Goal: Find specific page/section: Find specific page/section

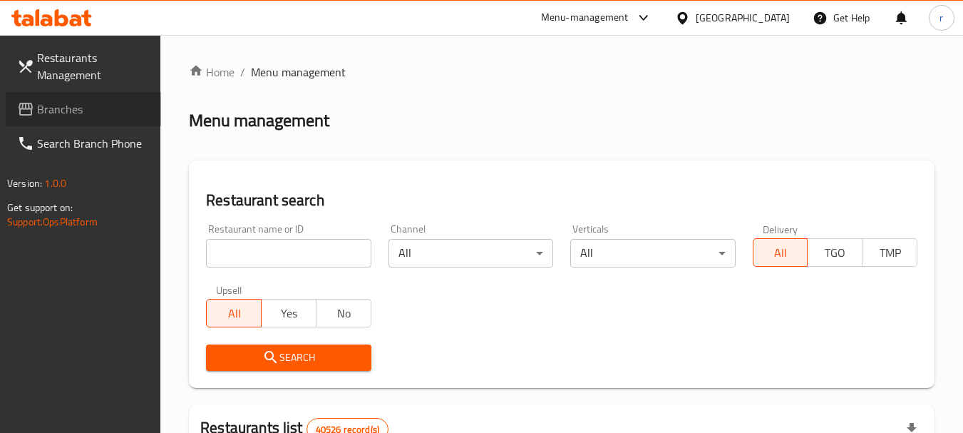
click at [39, 95] on link "Branches" at bounding box center [83, 109] width 155 height 34
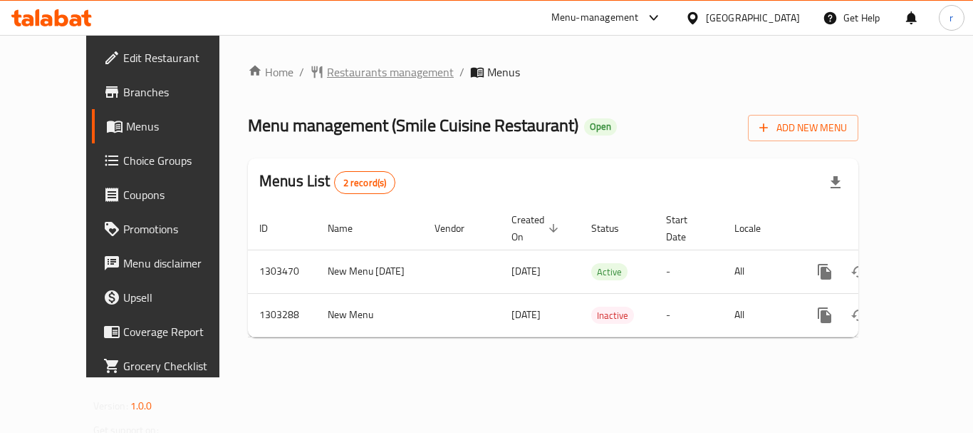
click at [327, 71] on span "Restaurants management" at bounding box center [390, 71] width 127 height 17
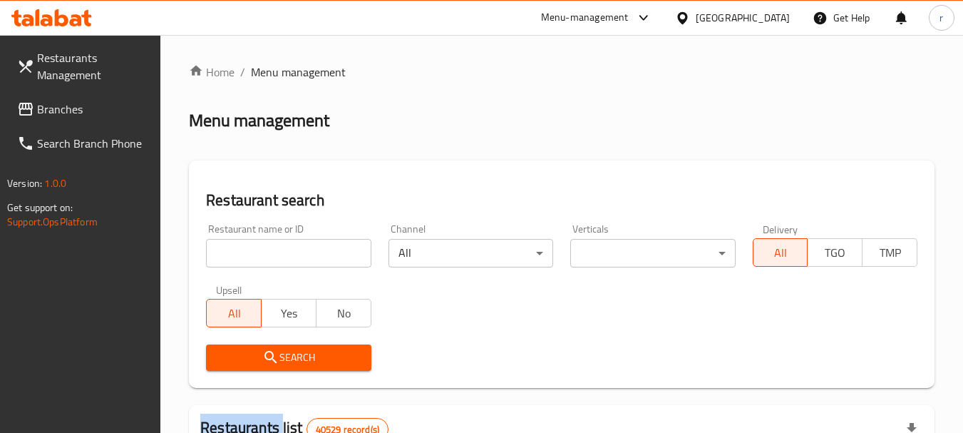
click at [264, 250] on input "search" at bounding box center [288, 253] width 165 height 29
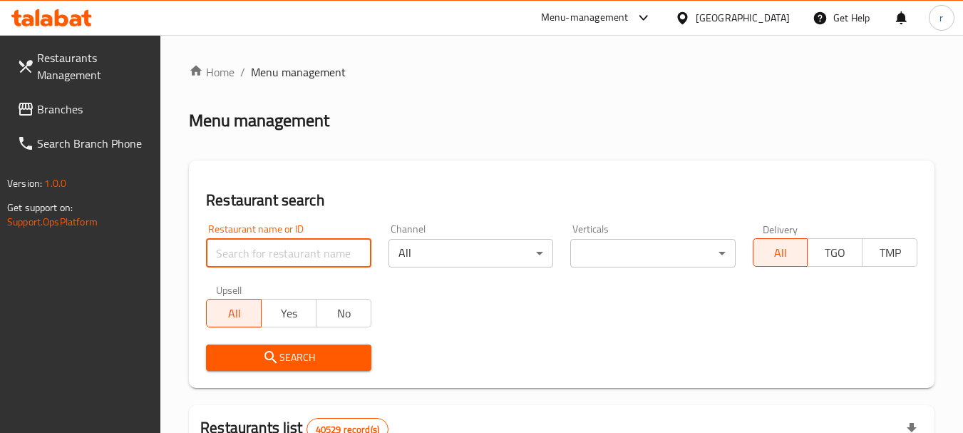
paste input "702726"
type input "702726"
click at [281, 353] on span "Search" at bounding box center [288, 357] width 142 height 18
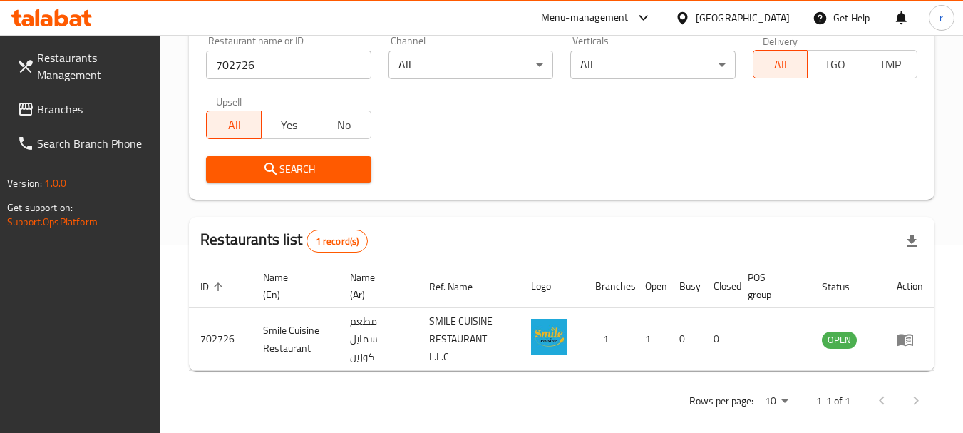
scroll to position [203, 0]
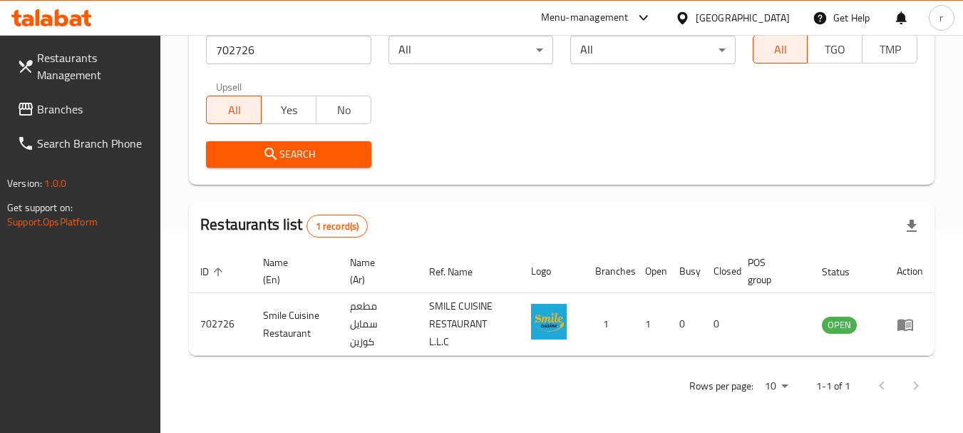
click at [93, 116] on span "Branches" at bounding box center [93, 108] width 113 height 17
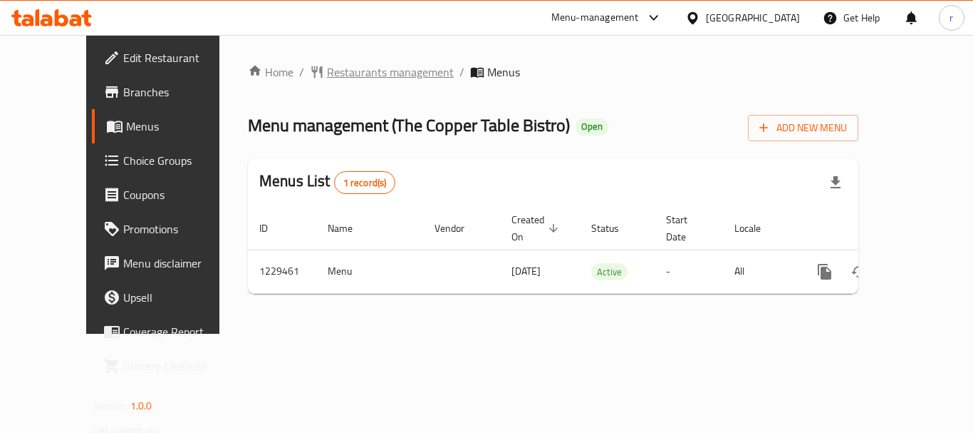
click at [328, 77] on span "Restaurants management" at bounding box center [390, 71] width 127 height 17
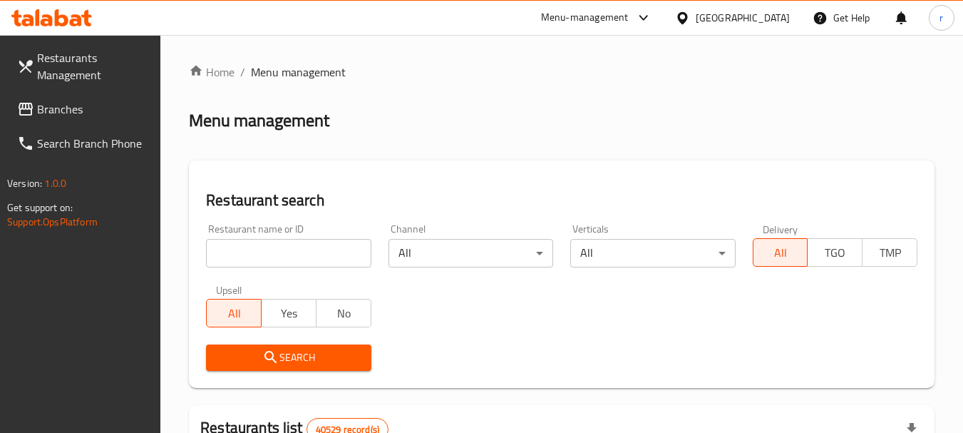
click at [299, 252] on input "search" at bounding box center [288, 253] width 165 height 29
paste input "676706"
type input "676706"
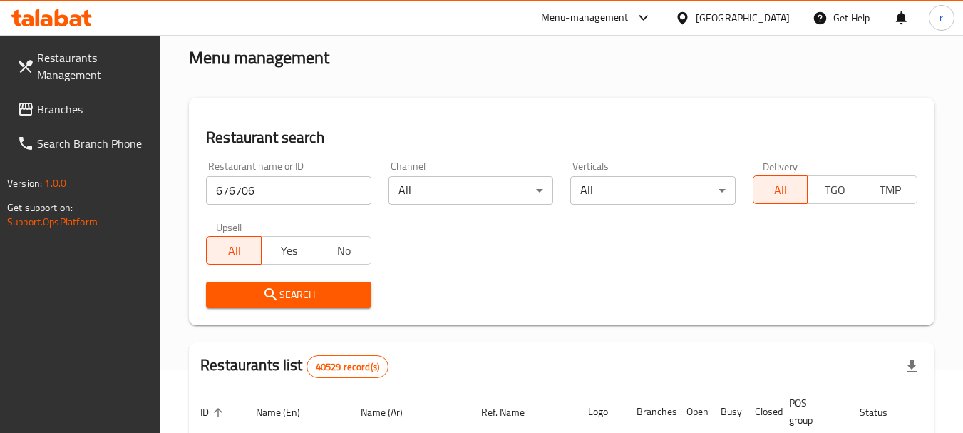
scroll to position [143, 0]
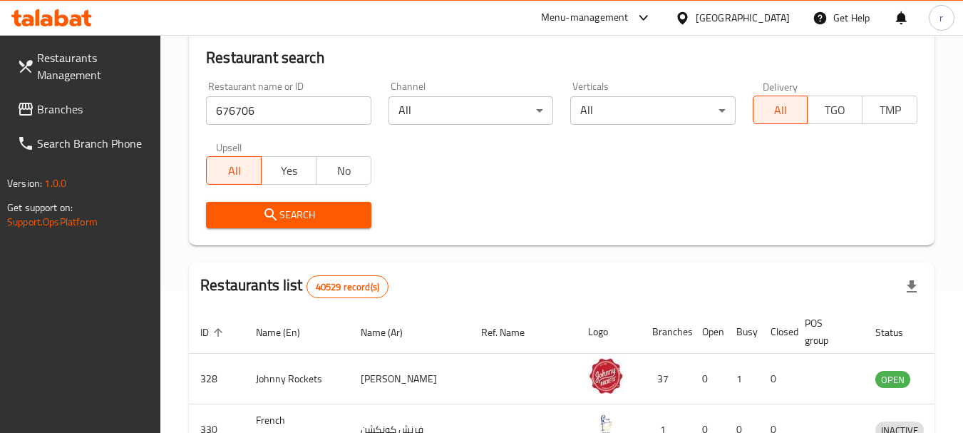
click at [323, 217] on span "Search" at bounding box center [288, 215] width 142 height 18
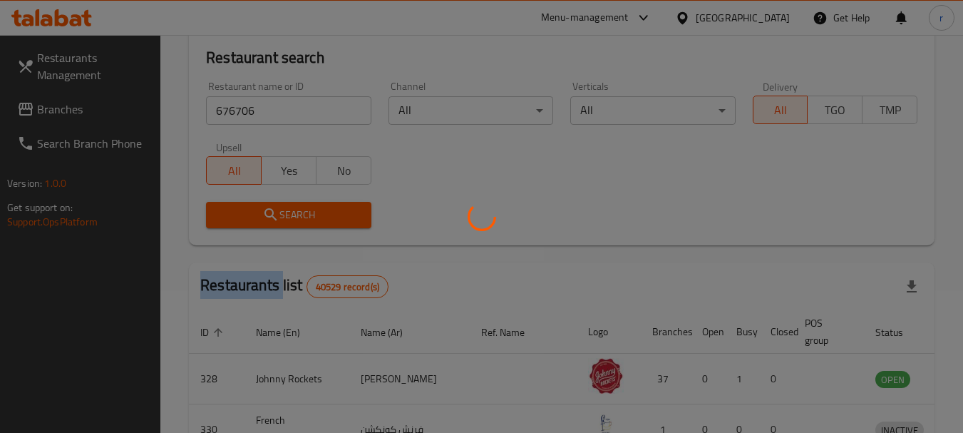
click at [323, 217] on div at bounding box center [481, 216] width 963 height 433
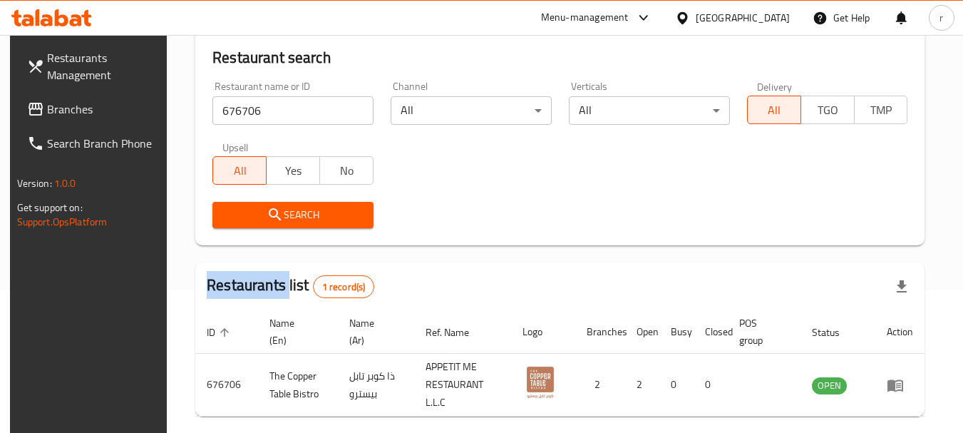
click at [47, 103] on span "Branches" at bounding box center [103, 108] width 113 height 17
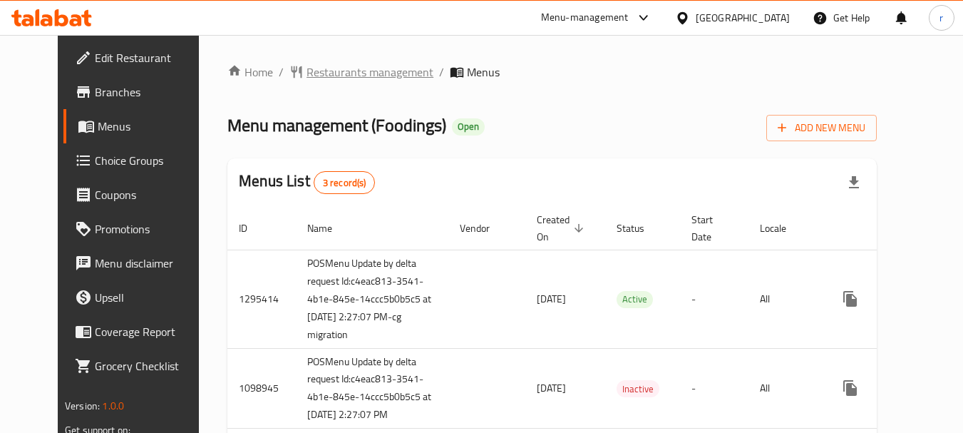
click at [306, 74] on span "Restaurants management" at bounding box center [369, 71] width 127 height 17
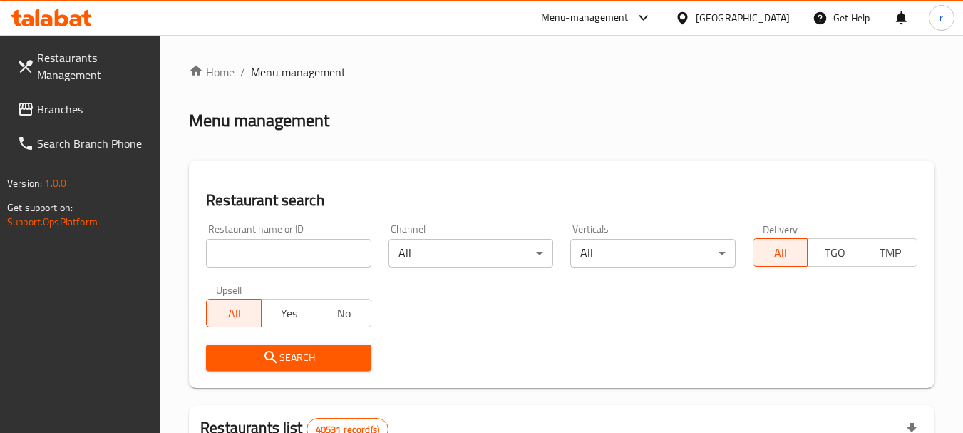
click at [292, 242] on div at bounding box center [481, 216] width 963 height 433
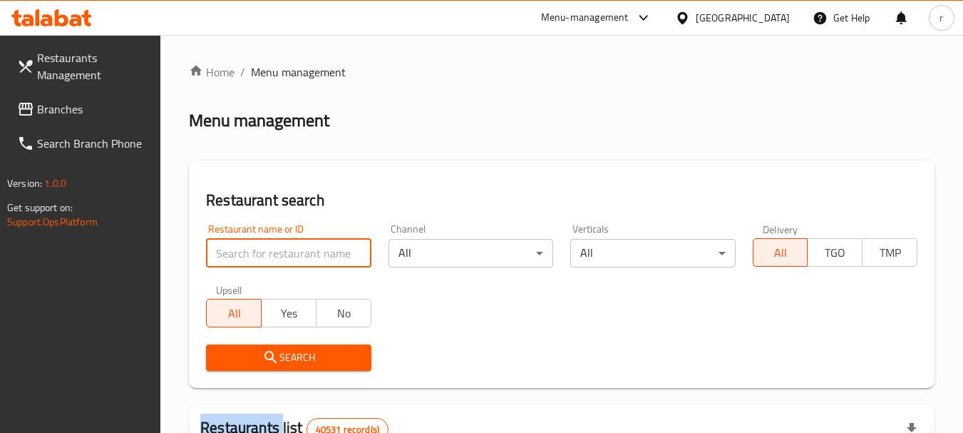
click at [285, 247] on input "search" at bounding box center [288, 253] width 165 height 29
paste input "612513"
type input "612513"
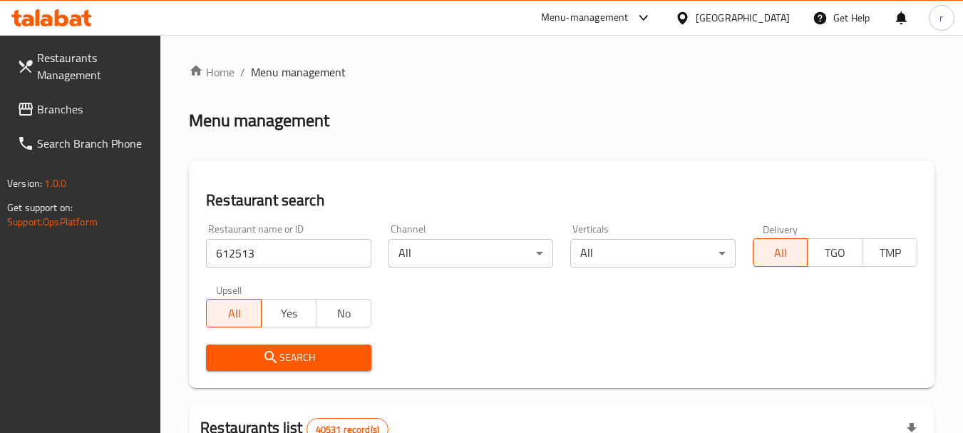
click at [296, 360] on span "Search" at bounding box center [288, 357] width 142 height 18
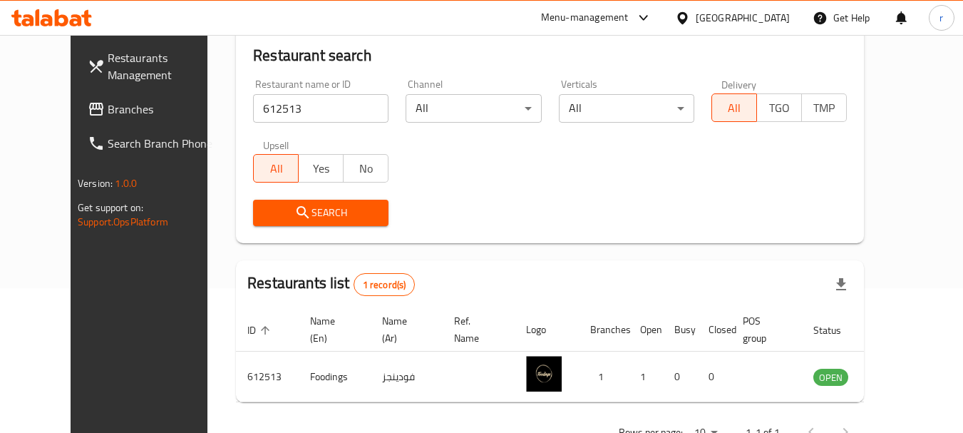
scroll to position [120, 0]
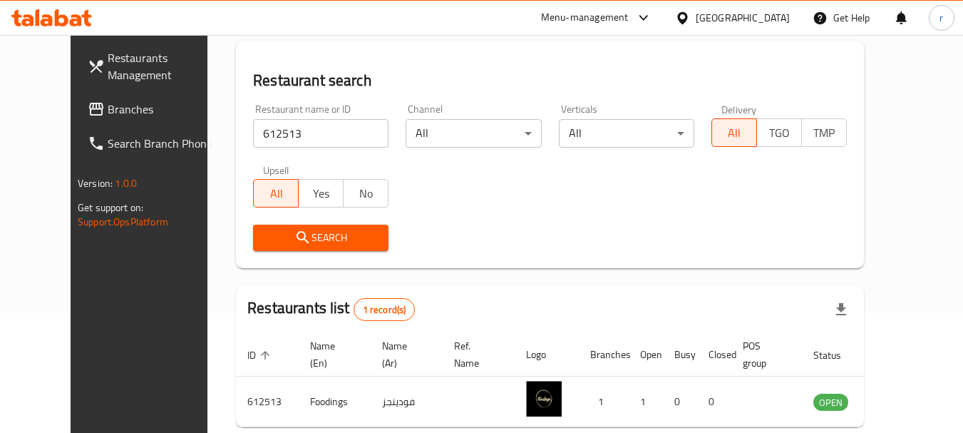
click at [108, 109] on span "Branches" at bounding box center [164, 108] width 113 height 17
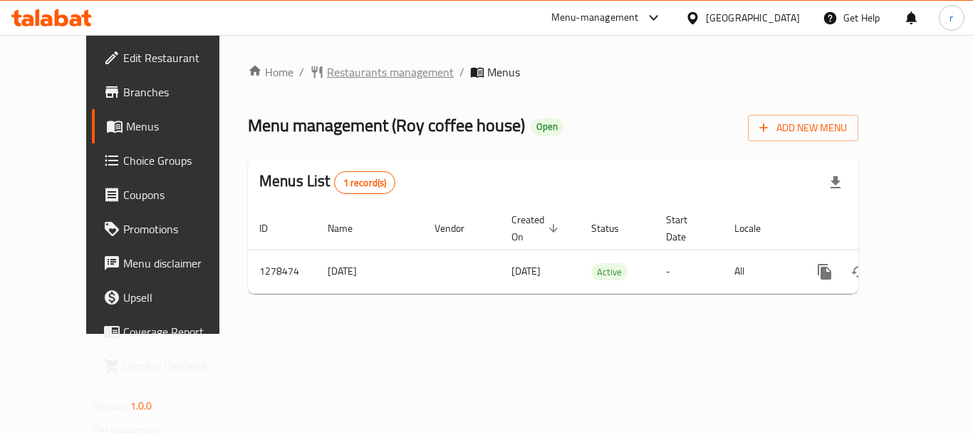
click at [327, 70] on span "Restaurants management" at bounding box center [390, 71] width 127 height 17
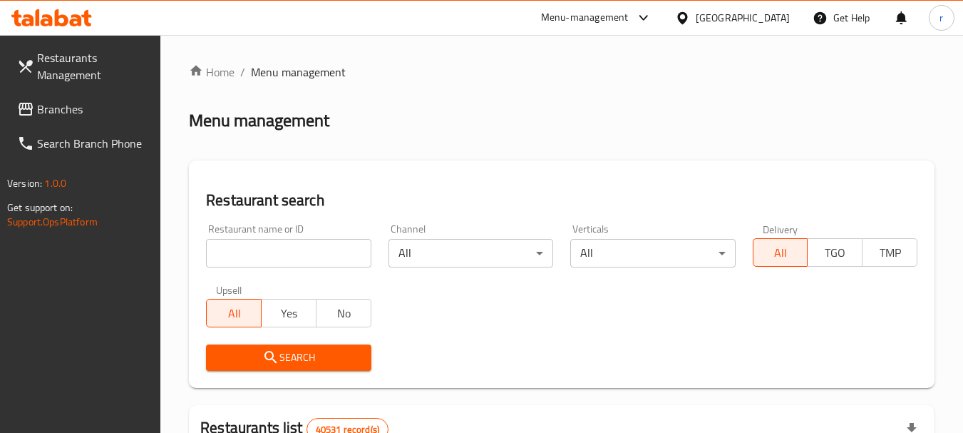
click at [278, 257] on input "search" at bounding box center [288, 253] width 165 height 29
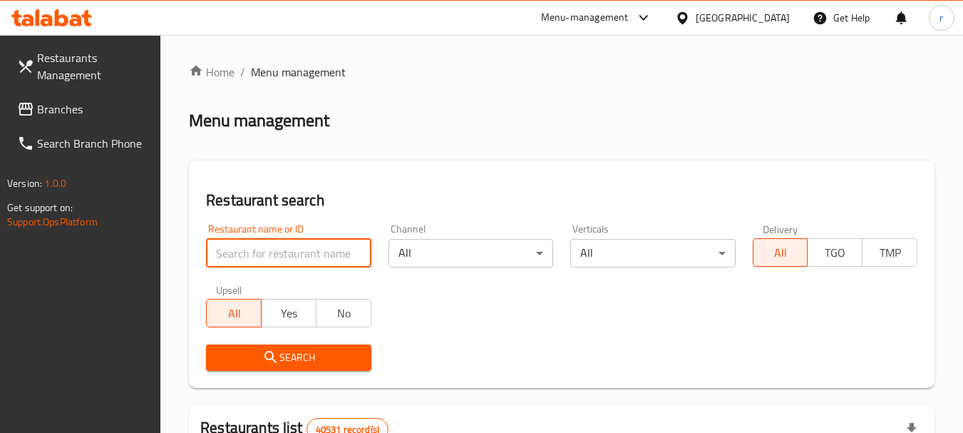
paste input "692938"
type input "692938"
click button "Search" at bounding box center [288, 357] width 165 height 26
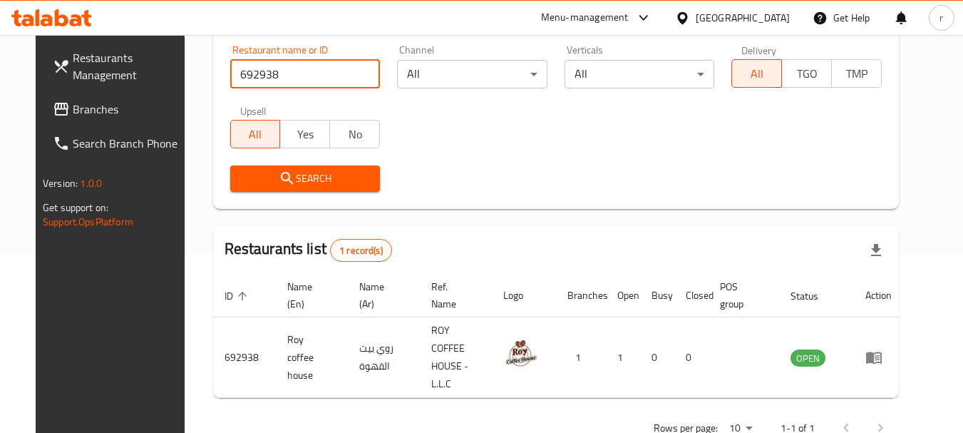
scroll to position [185, 0]
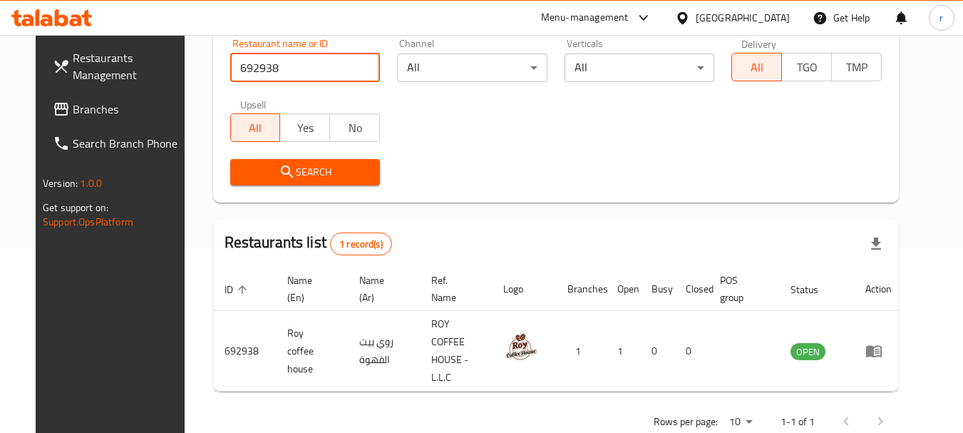
click at [359, 68] on input "692938" at bounding box center [305, 67] width 150 height 29
click at [356, 68] on input "692938" at bounding box center [305, 67] width 150 height 29
click at [73, 110] on span "Branches" at bounding box center [129, 108] width 113 height 17
